Goal: Information Seeking & Learning: Learn about a topic

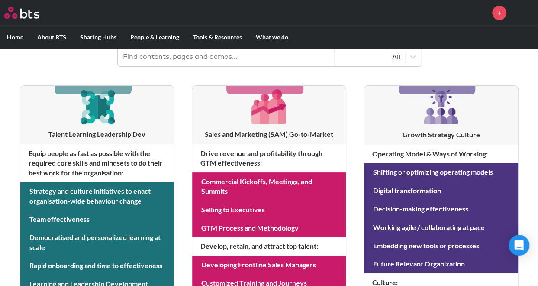
scroll to position [124, 0]
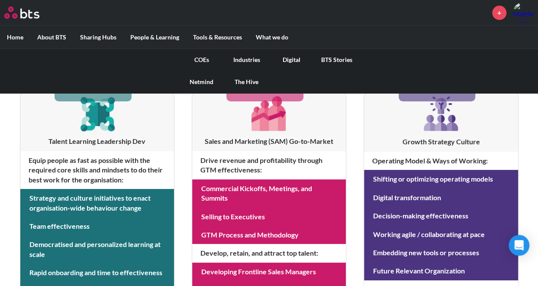
click at [202, 58] on link "COEs" at bounding box center [201, 59] width 45 height 23
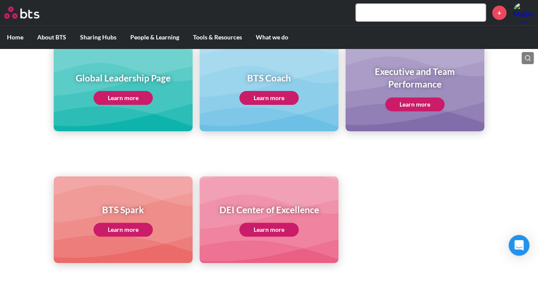
scroll to position [69, 0]
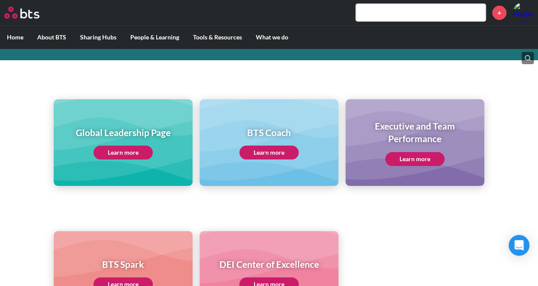
click at [129, 156] on link "Learn more" at bounding box center [122, 152] width 59 height 14
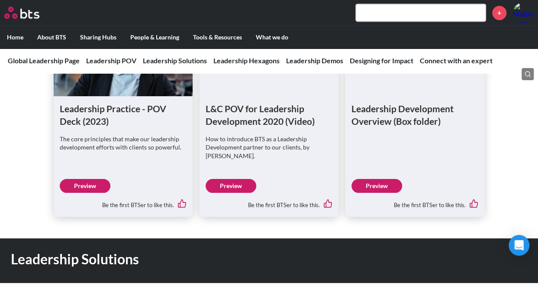
scroll to position [623, 0]
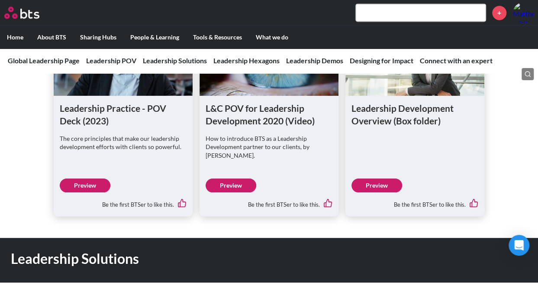
click at [92, 186] on link "Preview" at bounding box center [85, 185] width 51 height 14
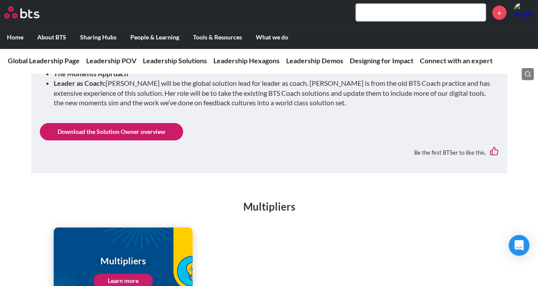
scroll to position [1034, 0]
click at [134, 123] on link "Download the Solution Owner overview" at bounding box center [111, 131] width 143 height 17
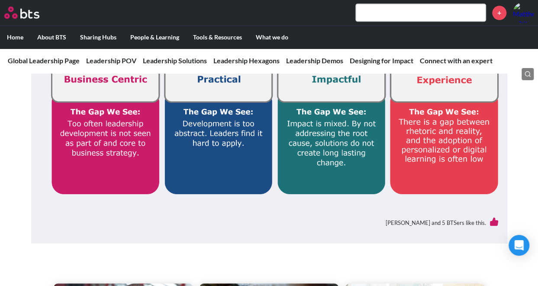
scroll to position [617, 0]
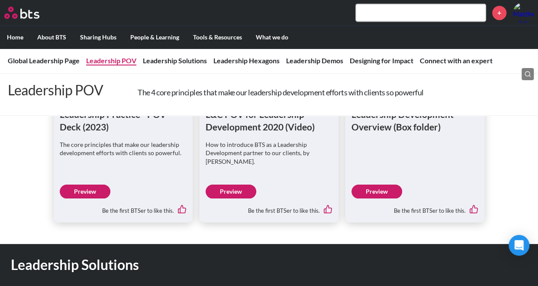
click at [117, 61] on link "Leadership POV" at bounding box center [111, 60] width 50 height 8
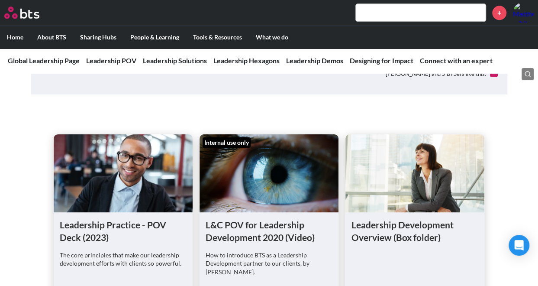
scroll to position [507, 0]
